Goal: Information Seeking & Learning: Learn about a topic

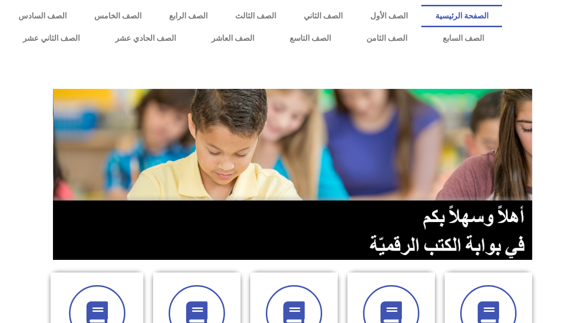
click at [383, 33] on link "الصف الثامن" at bounding box center [387, 38] width 76 height 22
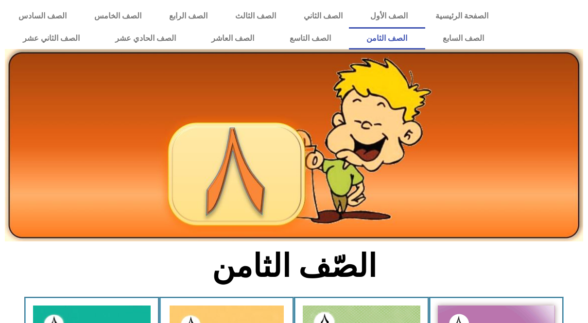
click at [391, 22] on link "الصف الأول" at bounding box center [388, 16] width 65 height 22
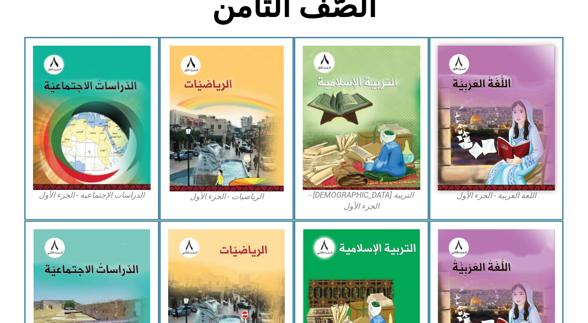
scroll to position [259, 0]
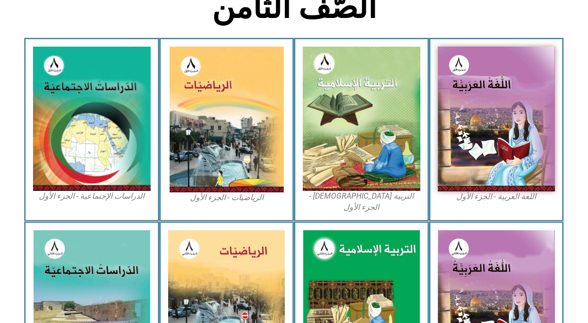
click at [391, 124] on img at bounding box center [362, 119] width 118 height 144
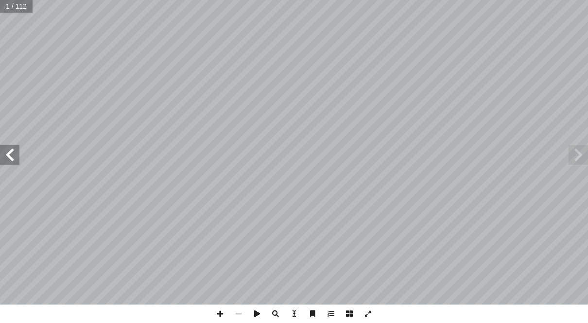
click at [16, 151] on span at bounding box center [9, 154] width 19 height 19
click at [5, 149] on span at bounding box center [9, 154] width 19 height 19
click at [2, 150] on span at bounding box center [9, 154] width 19 height 19
click at [18, 146] on span at bounding box center [9, 154] width 19 height 19
click at [16, 148] on span at bounding box center [9, 154] width 19 height 19
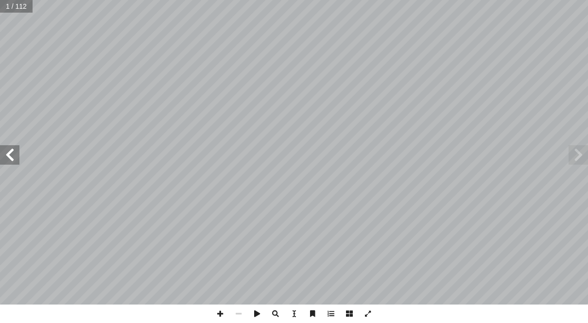
click at [14, 151] on span at bounding box center [9, 154] width 19 height 19
click at [9, 153] on span at bounding box center [9, 154] width 19 height 19
click at [16, 149] on span at bounding box center [9, 154] width 19 height 19
click at [16, 150] on span at bounding box center [9, 154] width 19 height 19
click at [13, 153] on span at bounding box center [9, 154] width 19 height 19
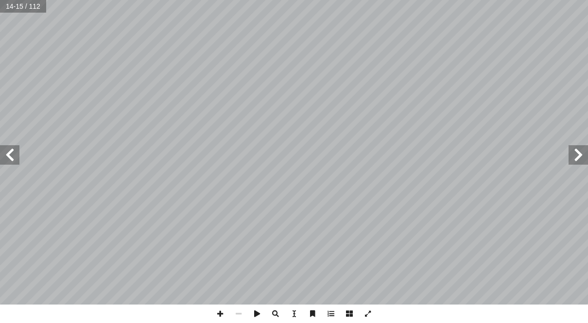
click at [8, 154] on span at bounding box center [9, 154] width 19 height 19
click at [7, 147] on span at bounding box center [9, 154] width 19 height 19
click at [0, 0] on span at bounding box center [0, 0] width 0 height 0
click at [233, 305] on span at bounding box center [238, 313] width 18 height 18
click at [211, 315] on span at bounding box center [220, 313] width 18 height 18
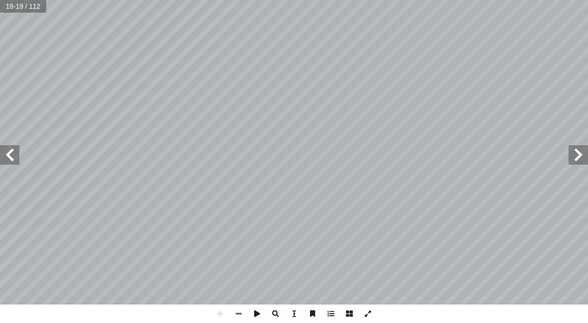
click at [374, 318] on span at bounding box center [367, 313] width 18 height 18
